Goal: Find specific fact

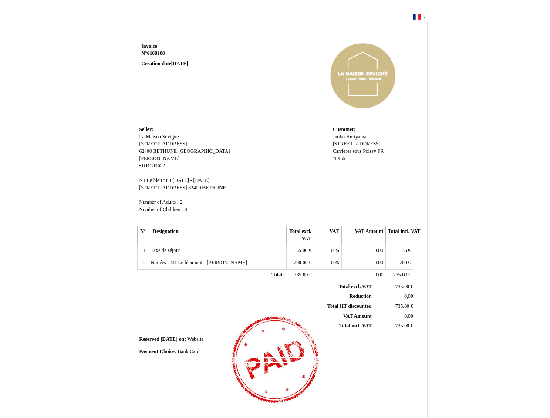
click at [149, 46] on span "Invoice" at bounding box center [150, 47] width 16 height 6
click at [157, 53] on span "6168108" at bounding box center [156, 54] width 18 height 6
click at [146, 129] on span "Seller:" at bounding box center [146, 130] width 14 height 6
click at [159, 137] on span "La Maison Sévigné" at bounding box center [159, 137] width 40 height 6
click at [157, 144] on span "[STREET_ADDRESS]" at bounding box center [163, 144] width 48 height 6
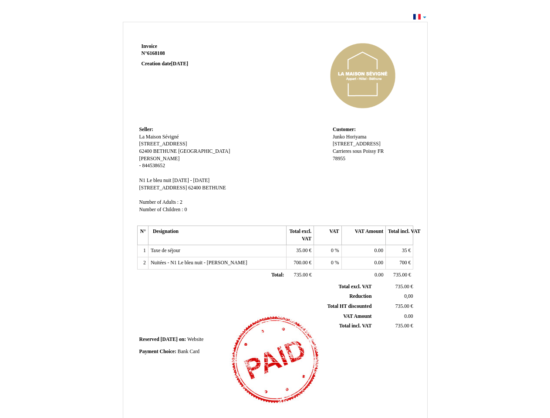
click at [146, 151] on span "62400" at bounding box center [145, 152] width 13 height 6
click at [166, 151] on span "BETHUNE" at bounding box center [165, 152] width 24 height 6
click at [185, 151] on span "[GEOGRAPHIC_DATA]" at bounding box center [204, 152] width 52 height 6
click at [148, 159] on span "[PERSON_NAME]" at bounding box center [159, 159] width 41 height 6
click at [153, 166] on span "844538652" at bounding box center [153, 166] width 23 height 6
